Goal: Information Seeking & Learning: Learn about a topic

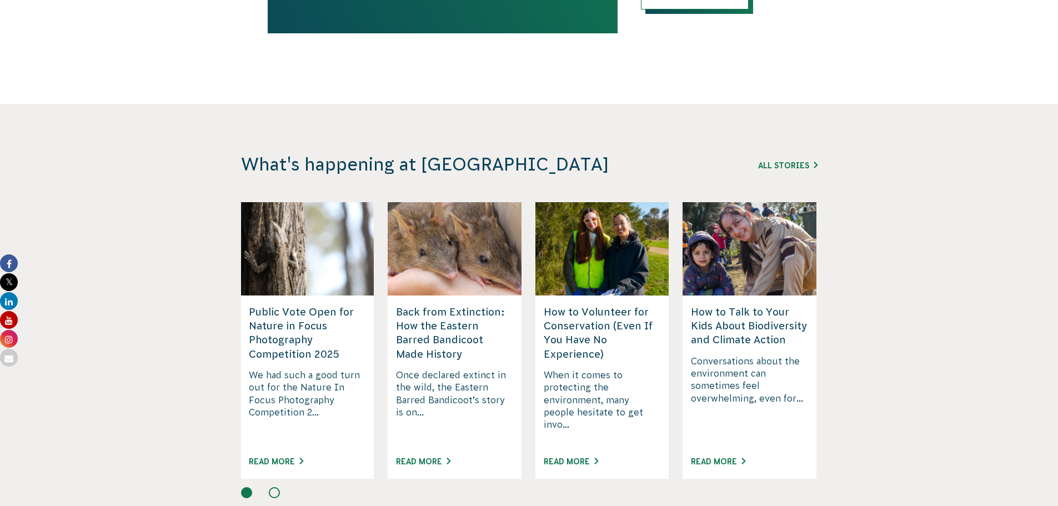
scroll to position [2833, 0]
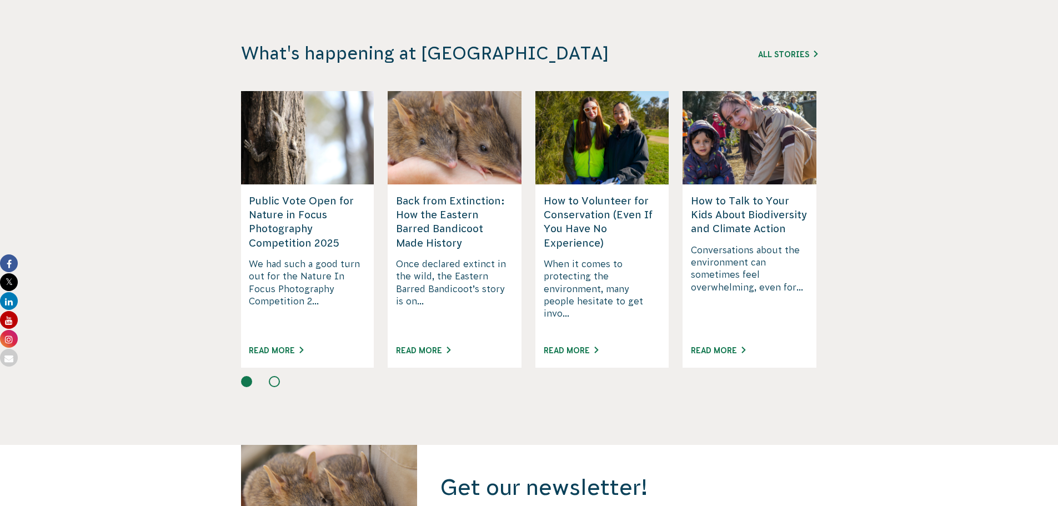
click at [278, 376] on button at bounding box center [274, 381] width 11 height 11
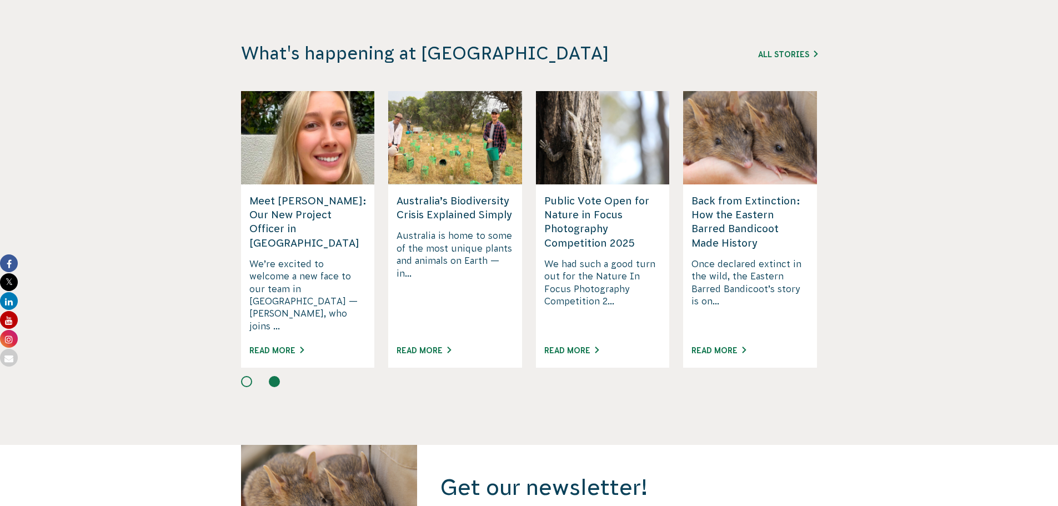
click at [310, 197] on h5 "Meet [PERSON_NAME]: Our New Project Officer in [GEOGRAPHIC_DATA]" at bounding box center [307, 222] width 117 height 56
click at [280, 343] on div "Read More" at bounding box center [307, 355] width 117 height 24
click at [267, 346] on link "Read More" at bounding box center [276, 350] width 54 height 9
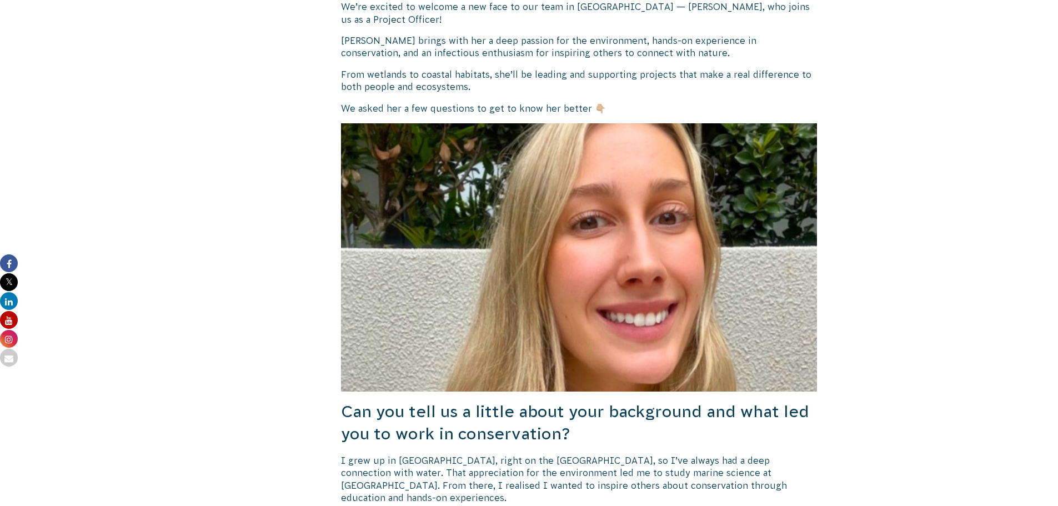
scroll to position [333, 0]
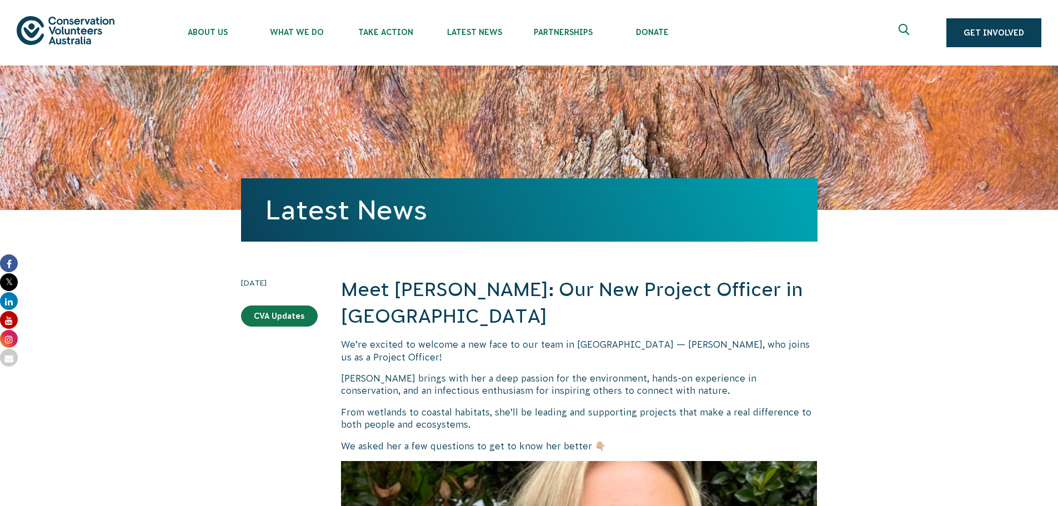
scroll to position [342, 0]
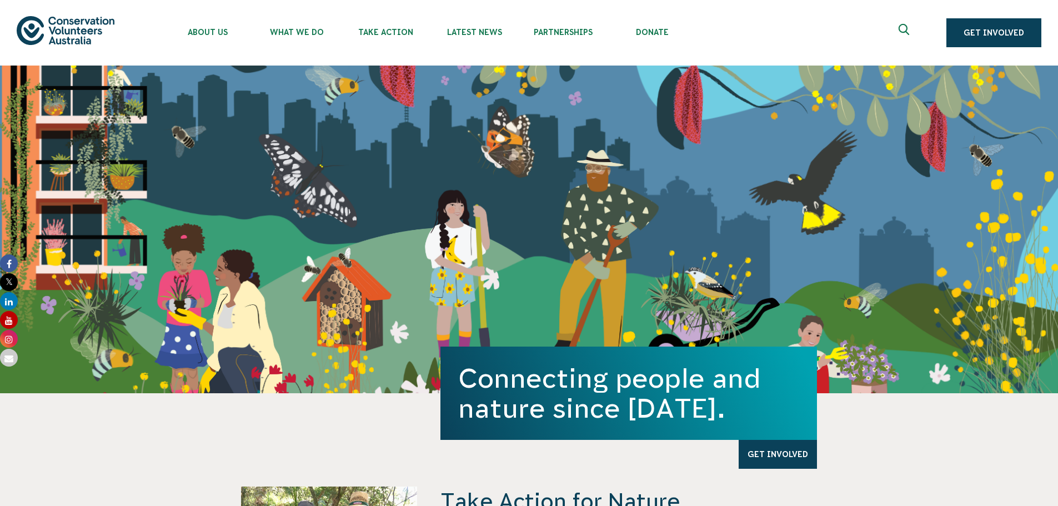
scroll to position [2885, 0]
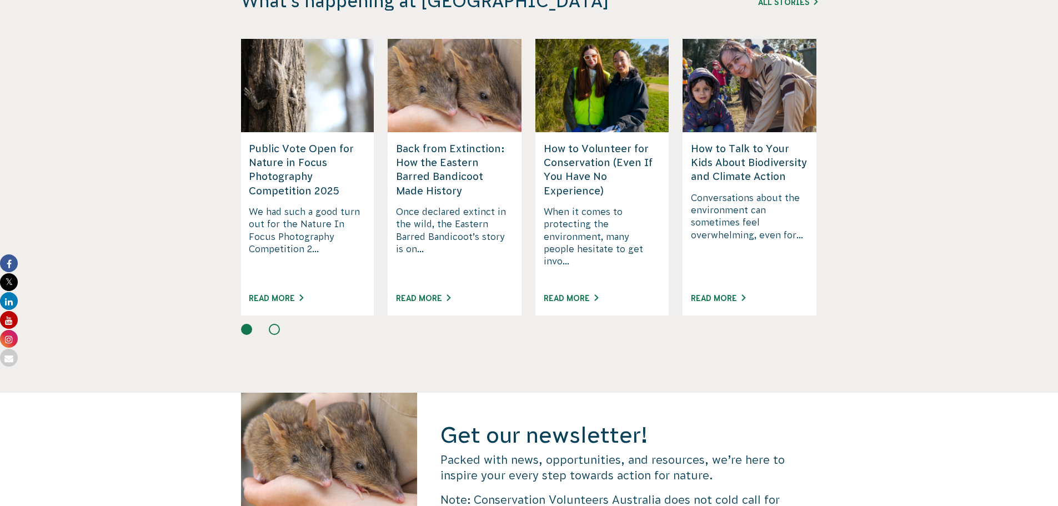
click at [278, 324] on button at bounding box center [274, 329] width 11 height 11
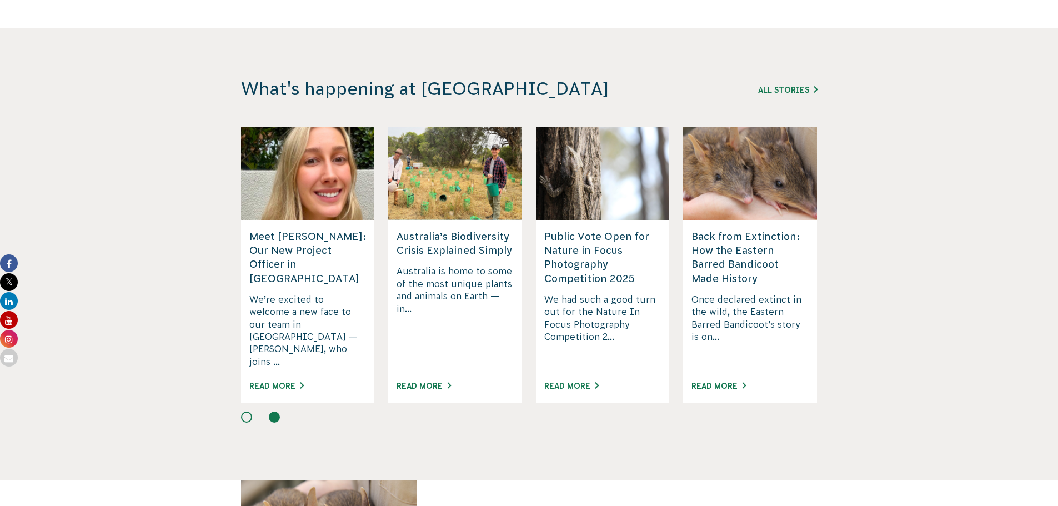
scroll to position [2774, 0]
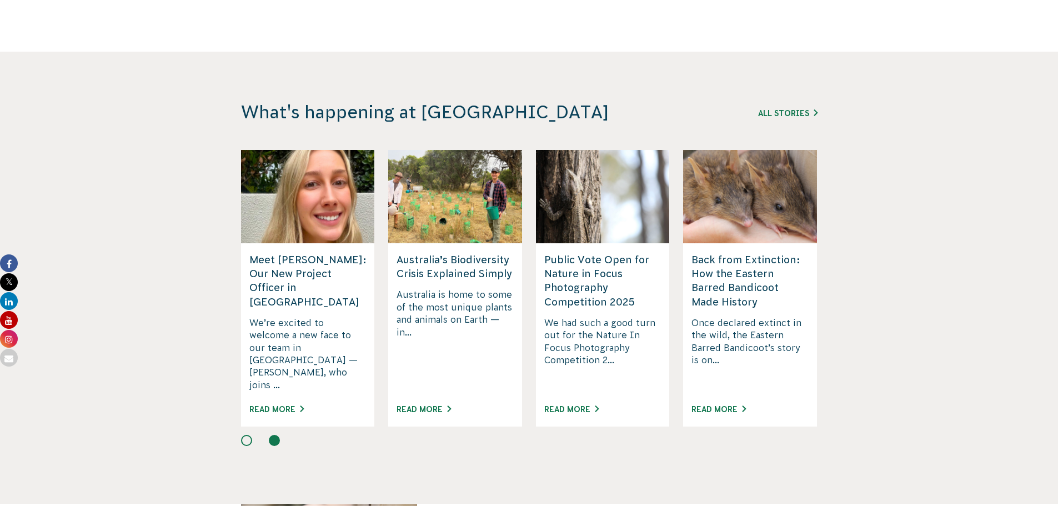
click at [247, 435] on button at bounding box center [246, 440] width 11 height 11
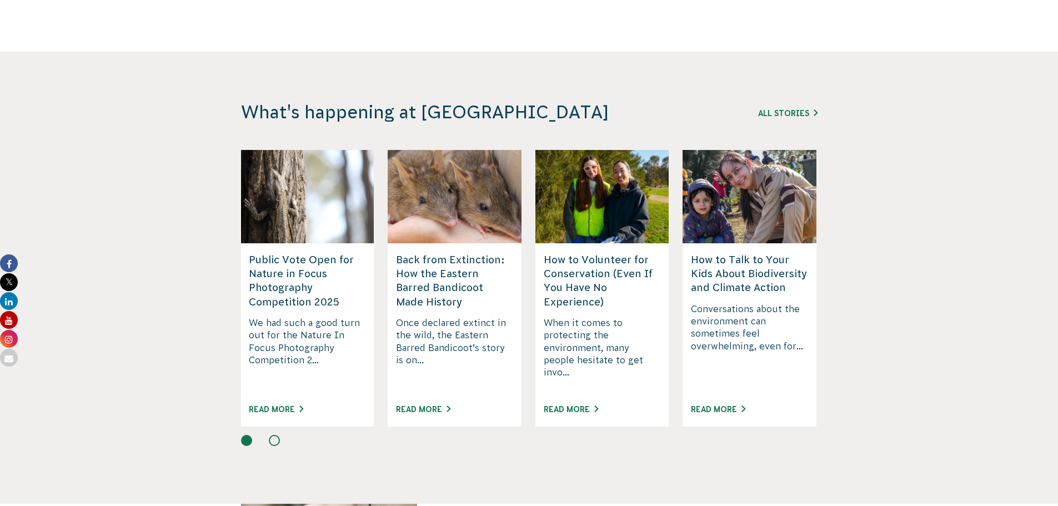
click at [269, 435] on button at bounding box center [274, 440] width 11 height 11
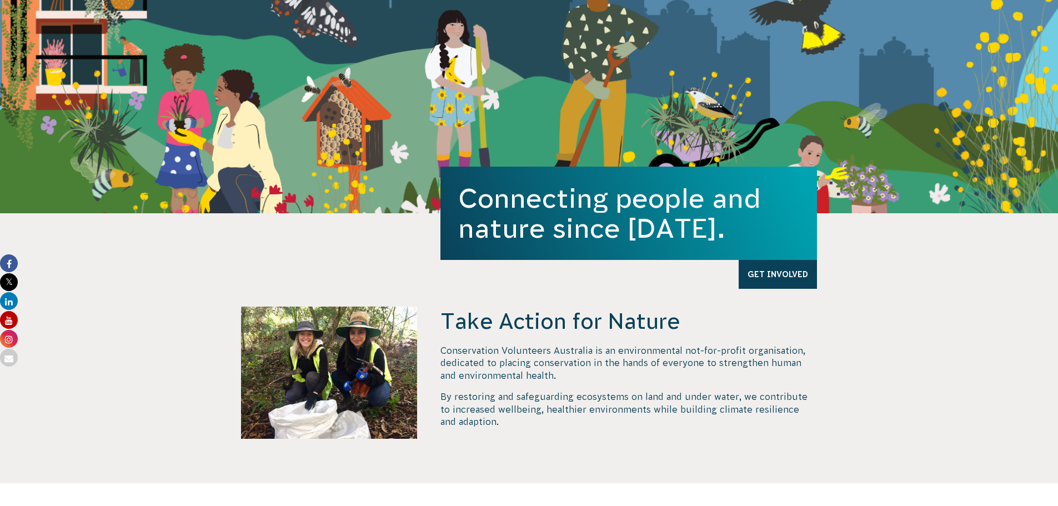
scroll to position [163, 0]
